Goal: Information Seeking & Learning: Get advice/opinions

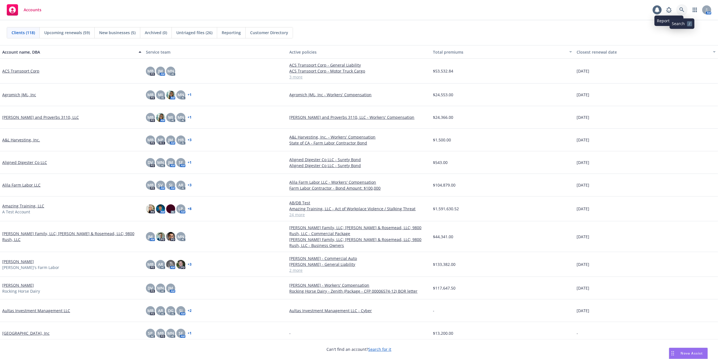
click at [683, 10] on icon at bounding box center [682, 9] width 5 height 5
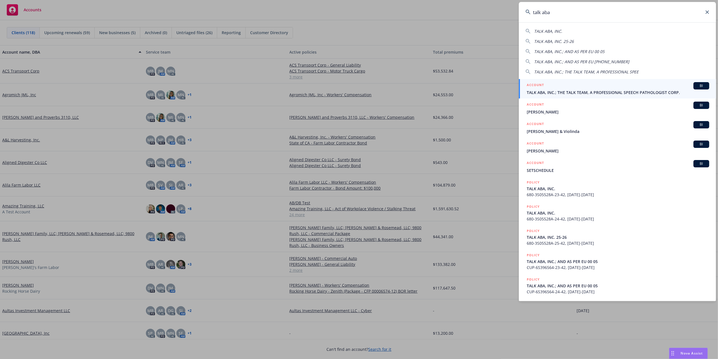
type input "talk aba"
click at [541, 92] on span "TALK ABA, INC.; THE TALK TEAM, A PROFESSIONAL SPEECH PATHOLOGIST CORP." at bounding box center [618, 92] width 183 height 6
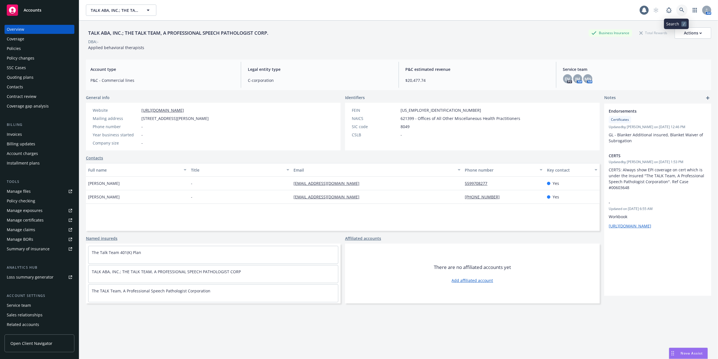
click at [680, 8] on icon at bounding box center [682, 10] width 5 height 5
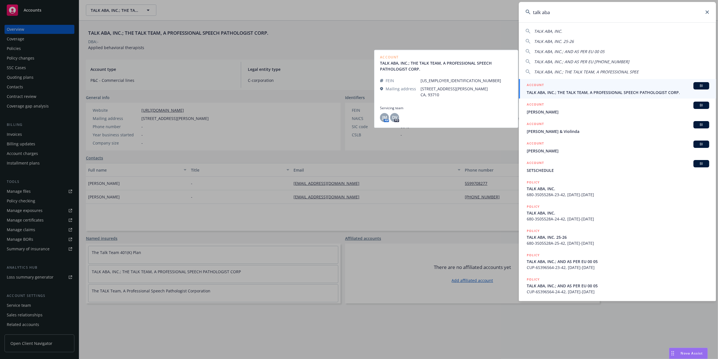
type input "talk aba"
click at [574, 89] on div "ACCOUNT BI TALK ABA, INC.; THE TALK TEAM, A PROFESSIONAL SPEECH PATHOLOGIST COR…" at bounding box center [618, 88] width 183 height 13
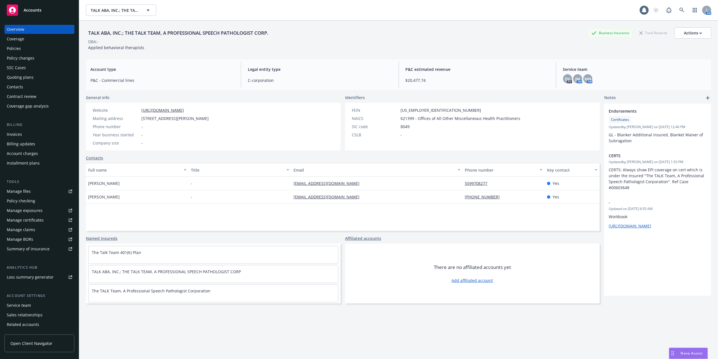
click at [13, 47] on div "Policies" at bounding box center [14, 48] width 14 height 9
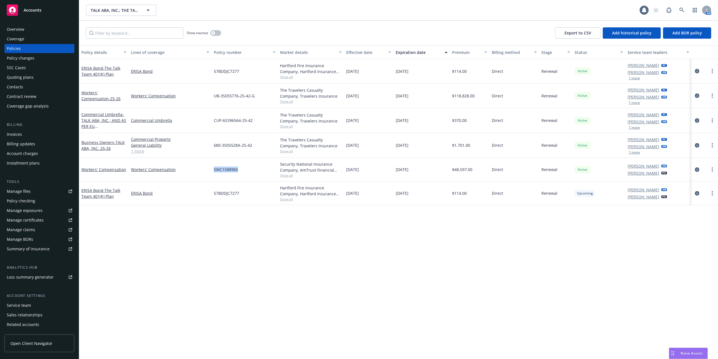
drag, startPoint x: 213, startPoint y: 169, endPoint x: 245, endPoint y: 173, distance: 32.0
click at [245, 173] on div "SWC1588965" at bounding box center [245, 170] width 66 height 24
copy span "SWC1588965"
click at [692, 351] on span "Nova Assist" at bounding box center [692, 352] width 22 height 5
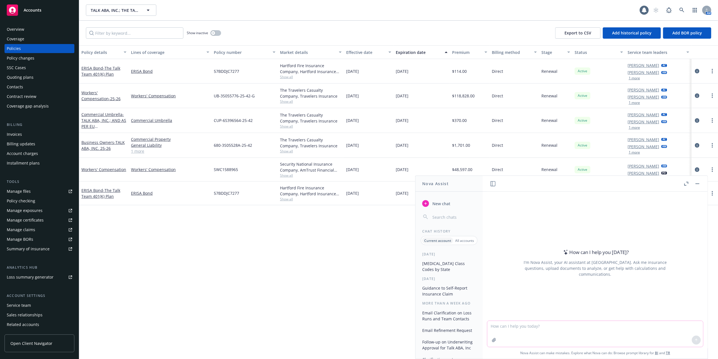
click at [614, 329] on textarea at bounding box center [596, 333] width 216 height 26
type textarea "How to process a triple net lease"
click at [695, 336] on button at bounding box center [696, 339] width 9 height 9
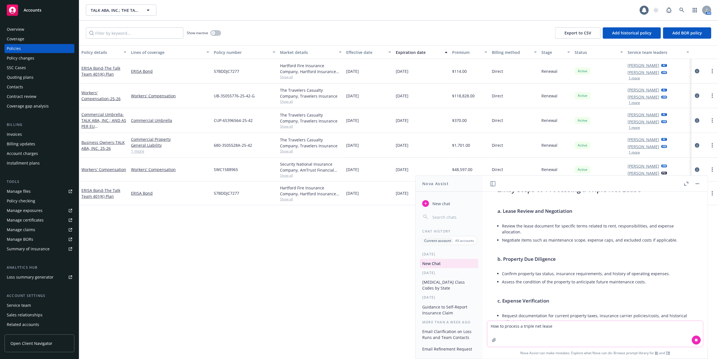
scroll to position [149, 0]
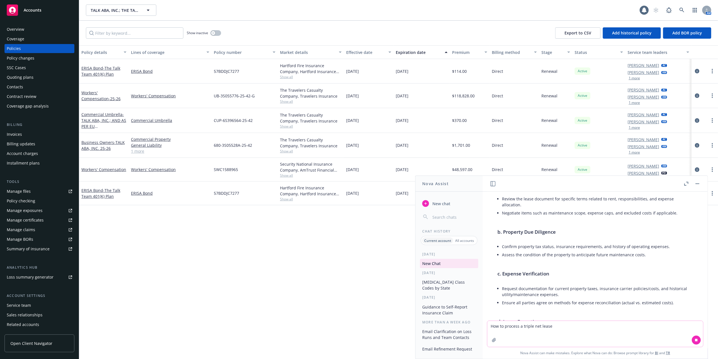
click at [549, 328] on textarea "How to process a triple net lease" at bounding box center [596, 333] width 216 height 26
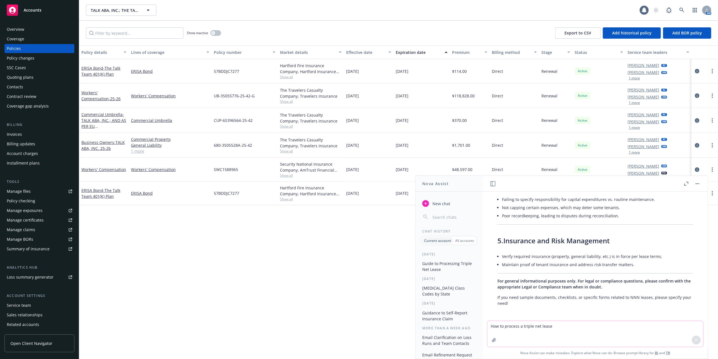
scroll to position [517, 0]
type textarea "what is NNN"
click at [695, 338] on icon at bounding box center [697, 340] width 4 height 4
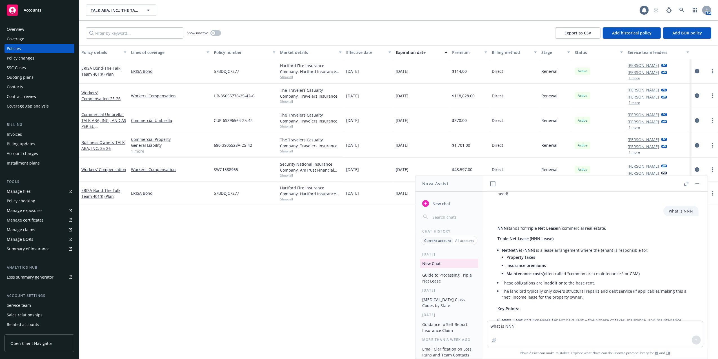
scroll to position [683, 0]
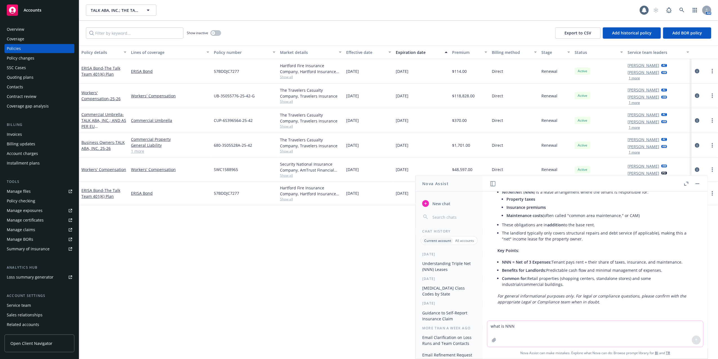
click at [596, 328] on textarea "what is NNN" at bounding box center [596, 333] width 216 height 26
paste textarea "ei"
type textarea "how does an AM get a triple net lease for their client"
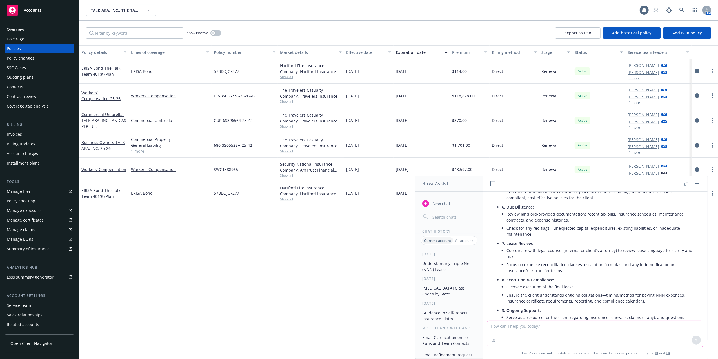
scroll to position [978, 0]
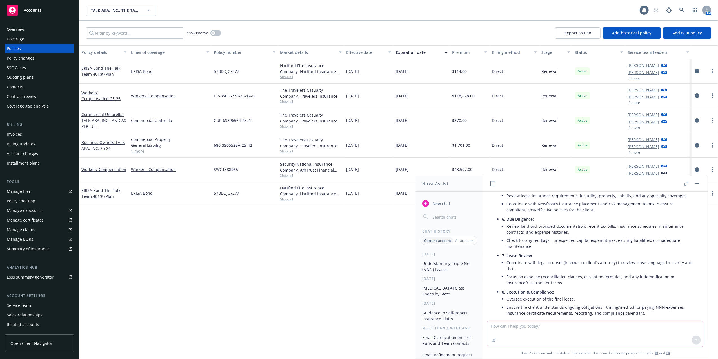
click at [518, 327] on textarea at bounding box center [596, 333] width 216 height 26
drag, startPoint x: 589, startPoint y: 324, endPoint x: 504, endPoint y: 326, distance: 84.9
click at [504, 326] on textarea "Insured is property owner as well as commercial [PERSON_NAME]" at bounding box center [596, 333] width 216 height 26
type textarea "Insured owns and operates out of the building as a dba"
click at [695, 339] on icon at bounding box center [697, 340] width 4 height 4
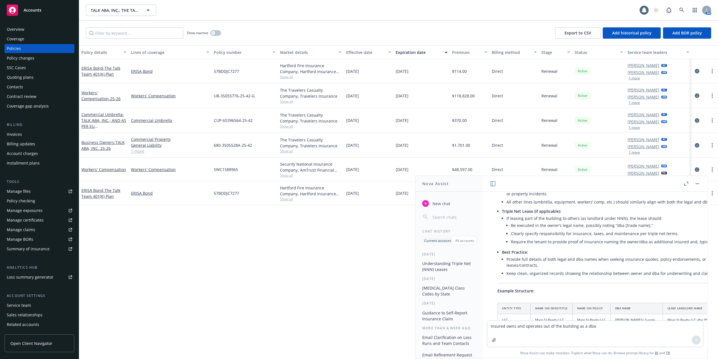
scroll to position [1368, 0]
click at [698, 183] on icon "button" at bounding box center [698, 183] width 4 height 1
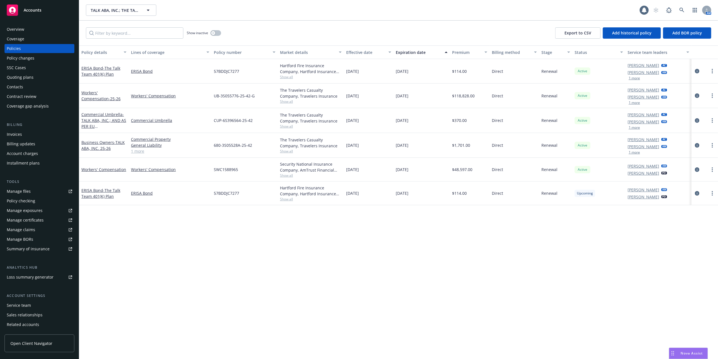
click at [686, 351] on span "Nova Assist" at bounding box center [692, 352] width 22 height 5
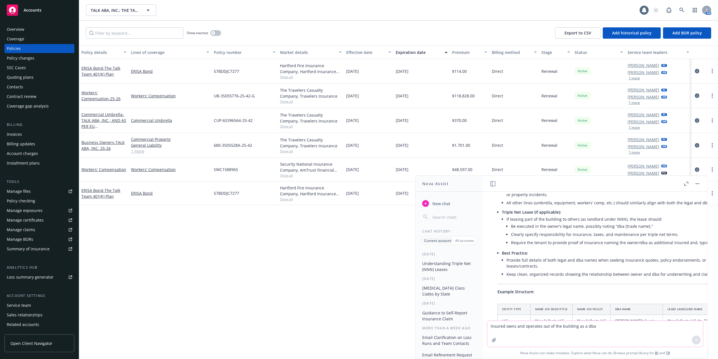
click at [567, 330] on textarea "Insured owns and operates out of the building as a dba" at bounding box center [596, 333] width 216 height 26
type textarea "Insured owns the building that a business operates out of. How do i request a t…"
click at [695, 339] on icon at bounding box center [697, 340] width 4 height 4
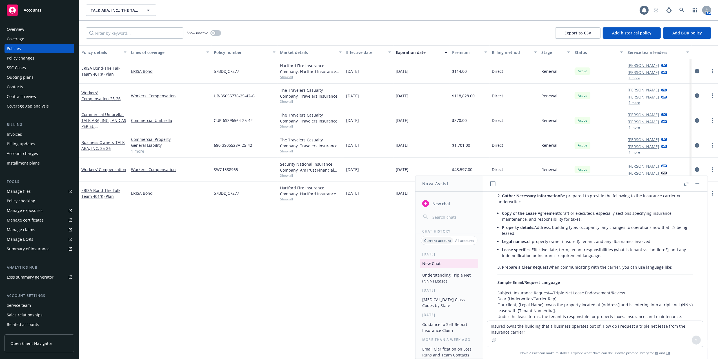
scroll to position [1672, 0]
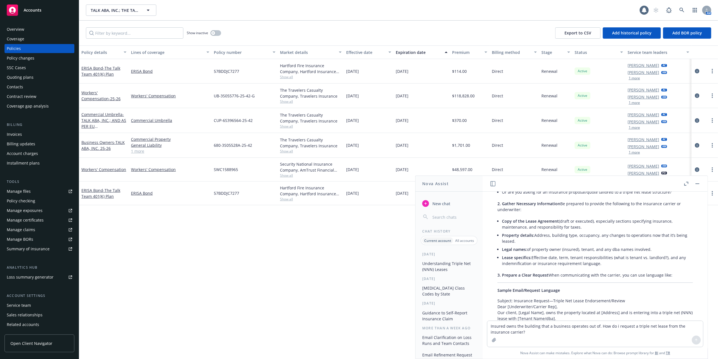
drag, startPoint x: 505, startPoint y: 208, endPoint x: 565, endPoint y: 211, distance: 60.4
click at [565, 180] on li "Are you asking the carrier to endorse the policy to reflect a triple net lease …" at bounding box center [597, 172] width 191 height 14
click at [512, 327] on textarea "Insured owns the building that a business operates out of. How do i request a t…" at bounding box center [596, 333] width 216 height 26
type textarea "asking the carrier to endorse the policy to reflect a triple net lease."
click at [695, 338] on icon at bounding box center [697, 340] width 4 height 4
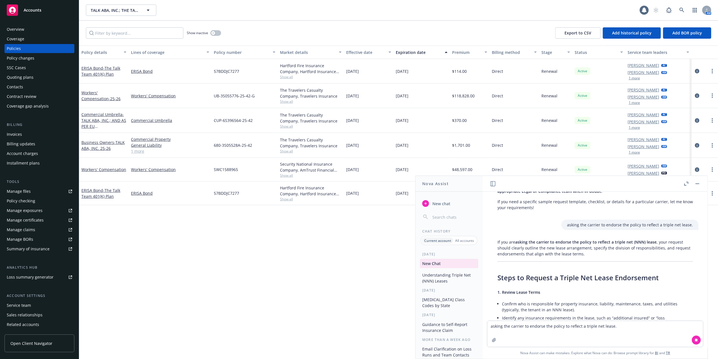
scroll to position [1998, 0]
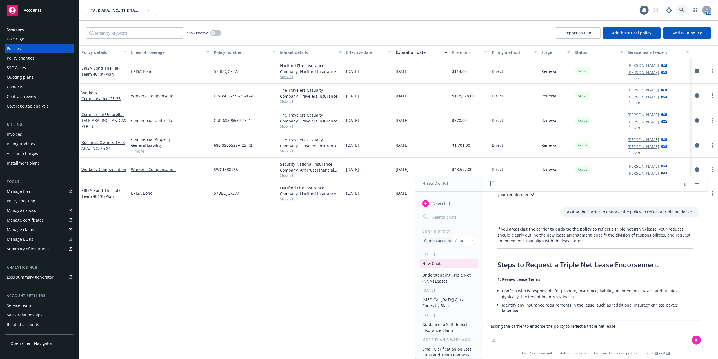
click at [682, 9] on icon at bounding box center [682, 10] width 5 height 5
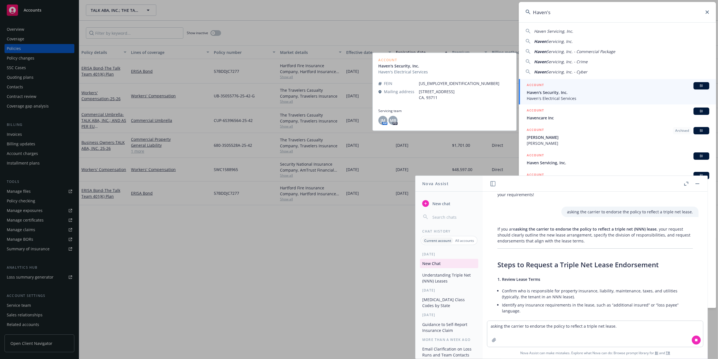
type input "Haven's"
click at [546, 93] on span "Haven's Security, Inc." at bounding box center [618, 92] width 183 height 6
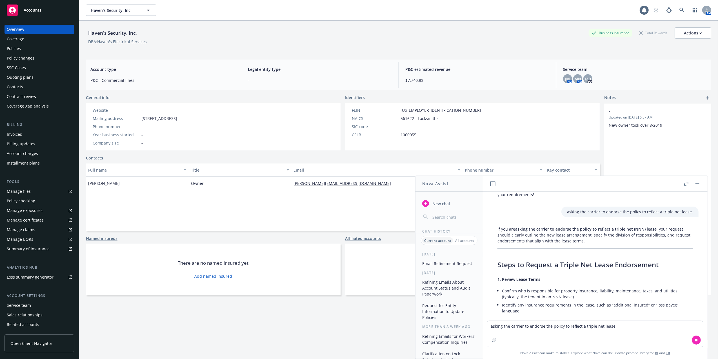
click at [696, 185] on button "button" at bounding box center [698, 183] width 7 height 7
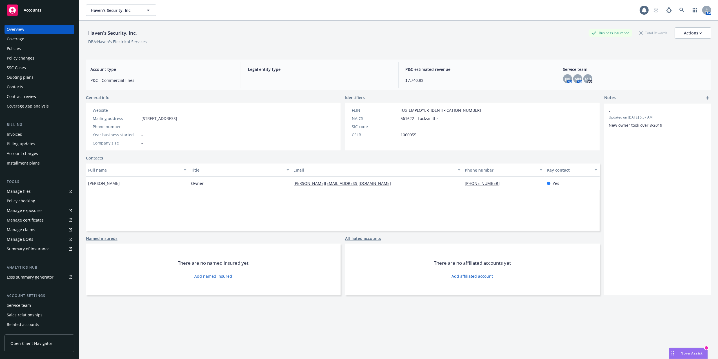
click at [22, 86] on div "Contacts" at bounding box center [15, 86] width 16 height 9
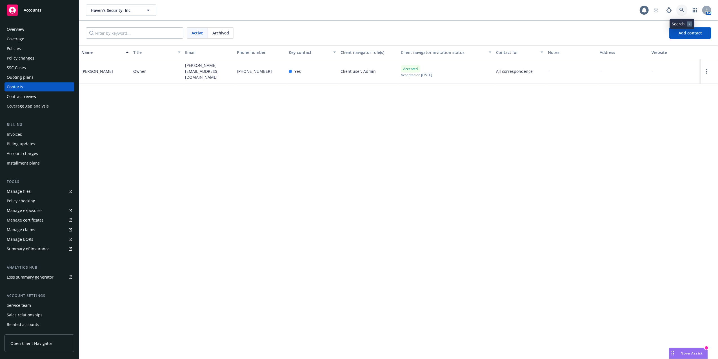
click at [683, 8] on icon at bounding box center [682, 10] width 5 height 5
